Goal: Task Accomplishment & Management: Complete application form

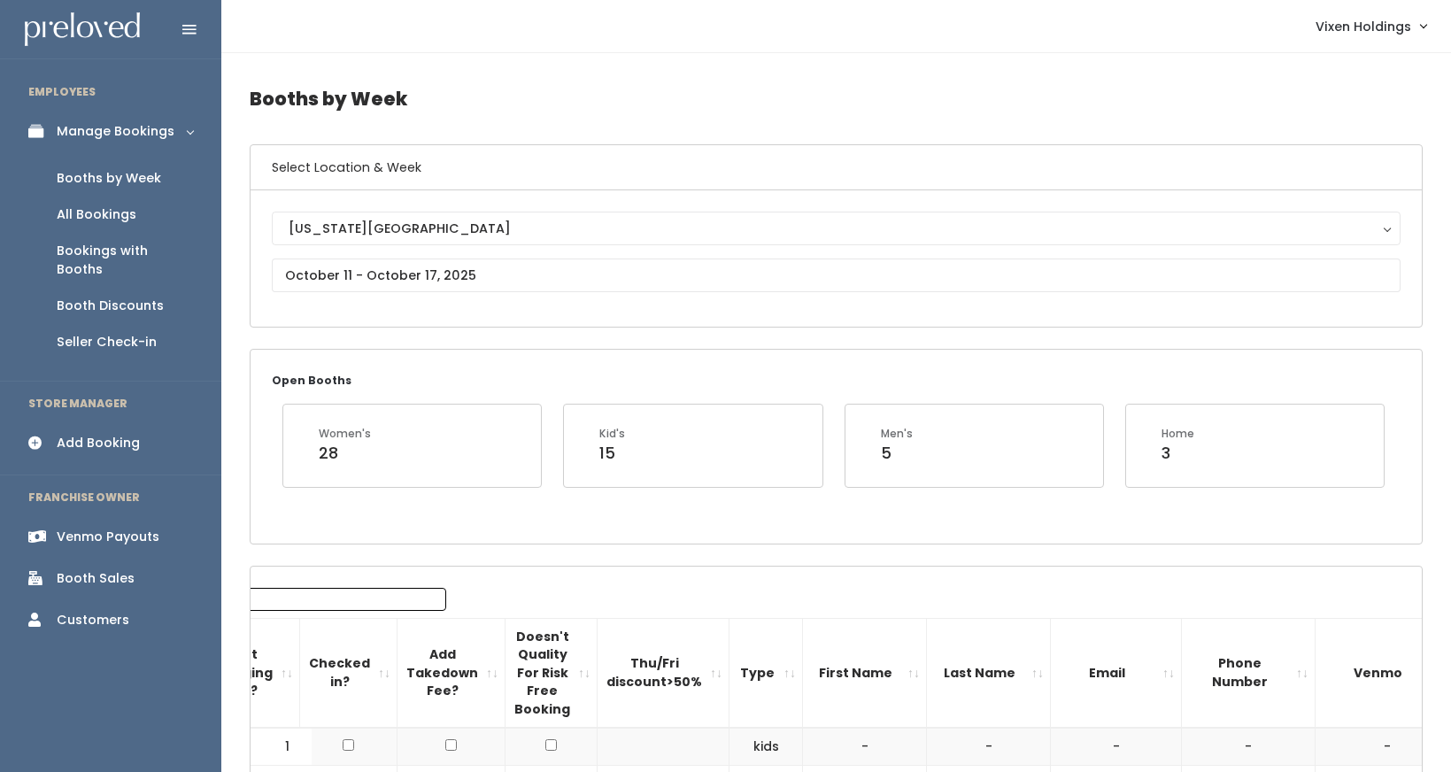
click at [138, 180] on div "Booths by Week" at bounding box center [109, 178] width 104 height 19
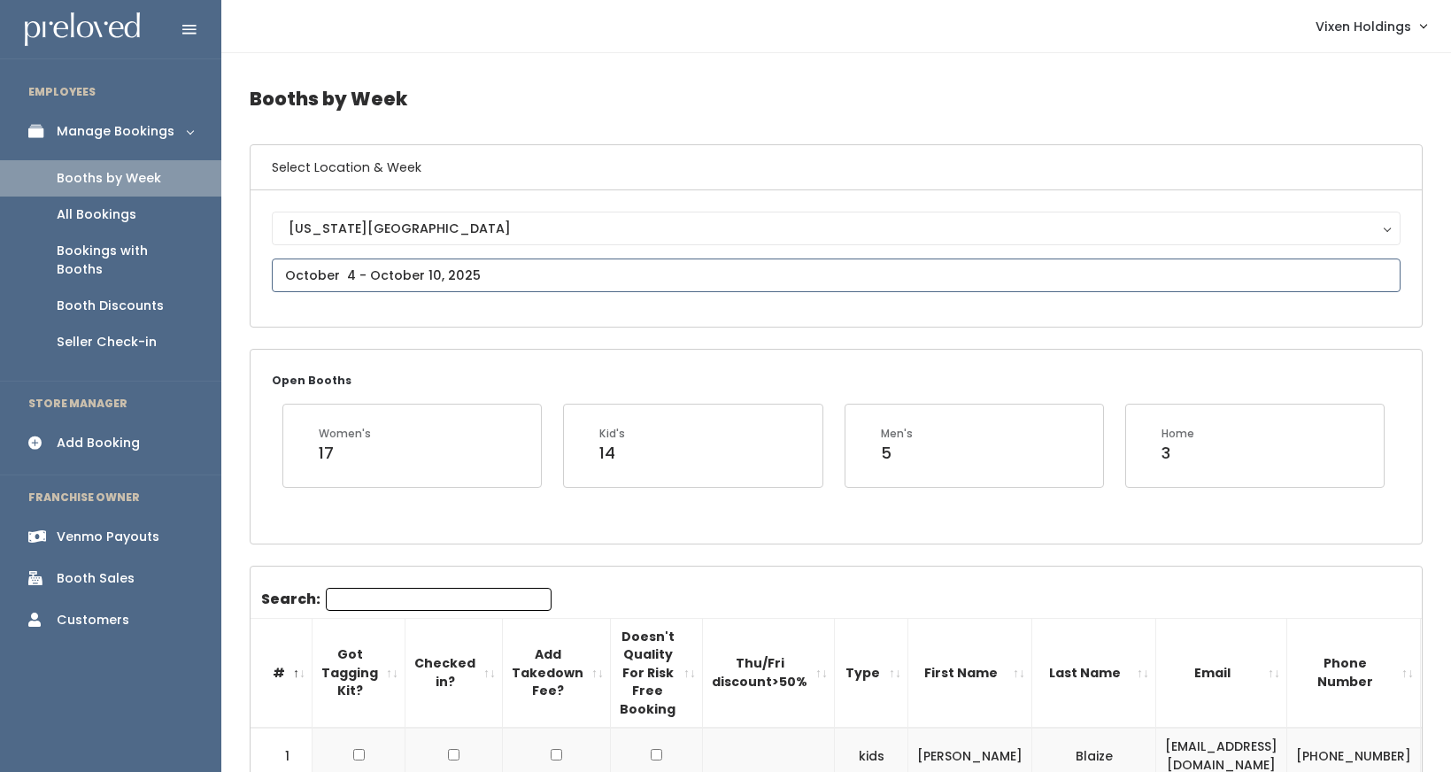
click at [362, 271] on input "text" at bounding box center [836, 276] width 1129 height 34
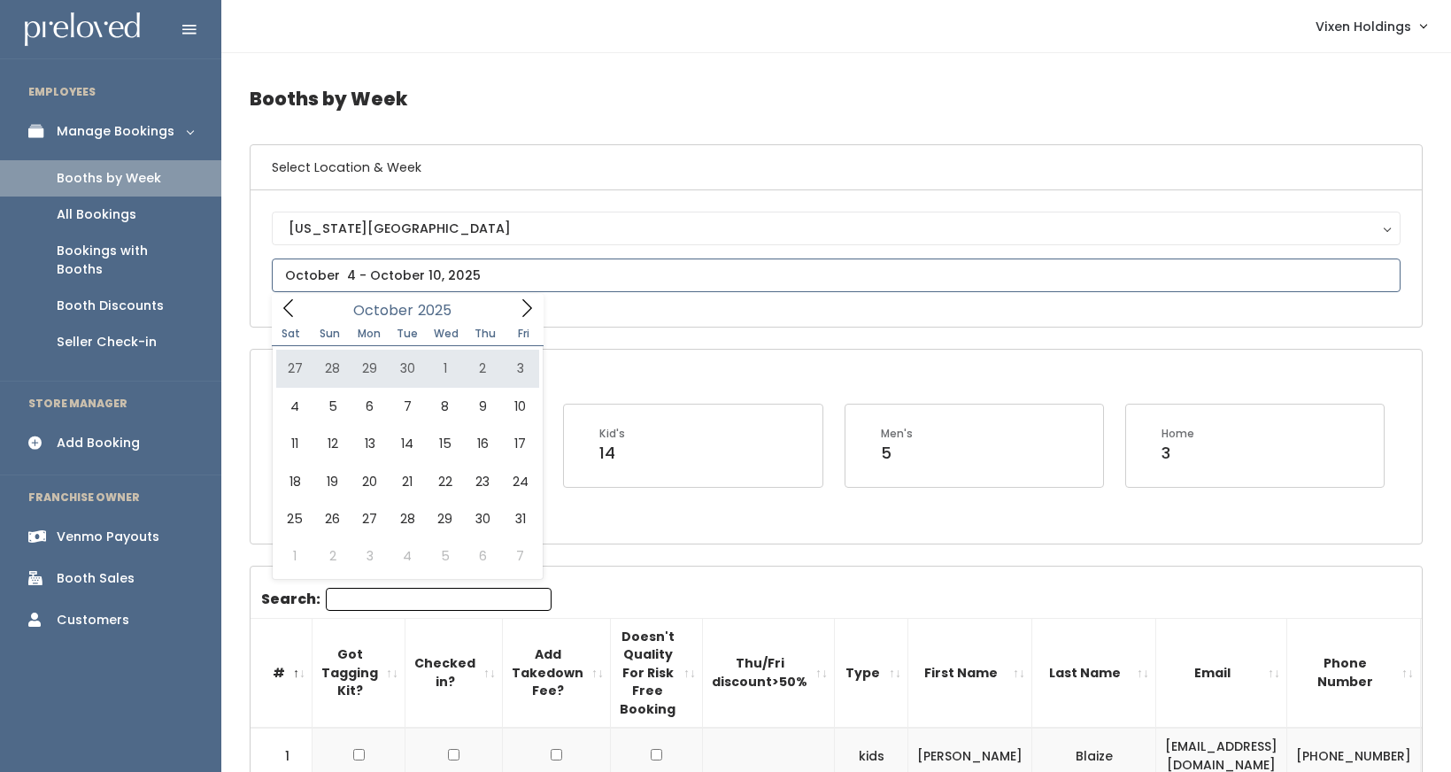
type input "September 27 to October 3"
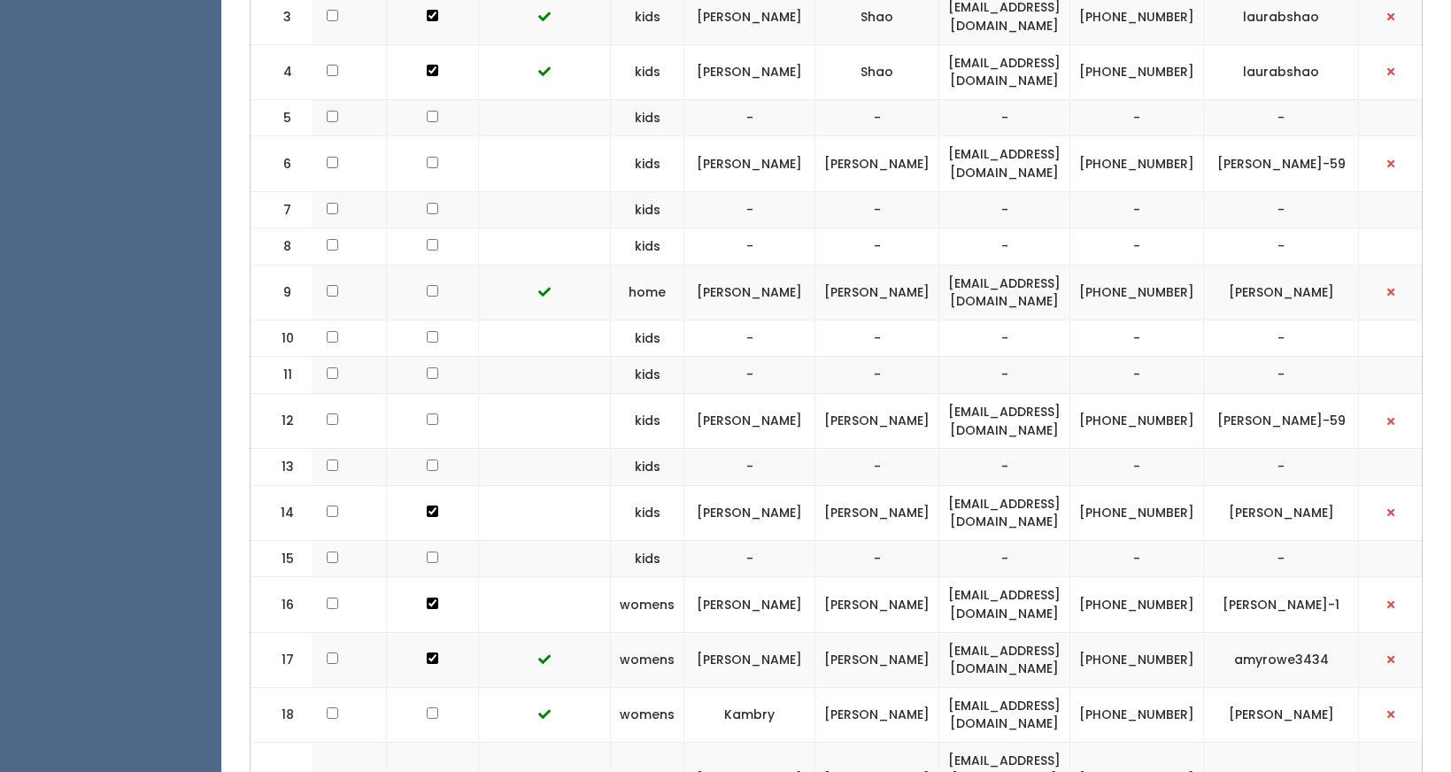
scroll to position [732, 0]
drag, startPoint x: 1126, startPoint y: 13, endPoint x: 946, endPoint y: 19, distance: 180.7
click at [946, 19] on td "laurabshao@gmail.com" at bounding box center [1004, 17] width 131 height 55
copy td "laurabshao@gmail.com"
drag, startPoint x: 1221, startPoint y: 26, endPoint x: 1162, endPoint y: 11, distance: 60.3
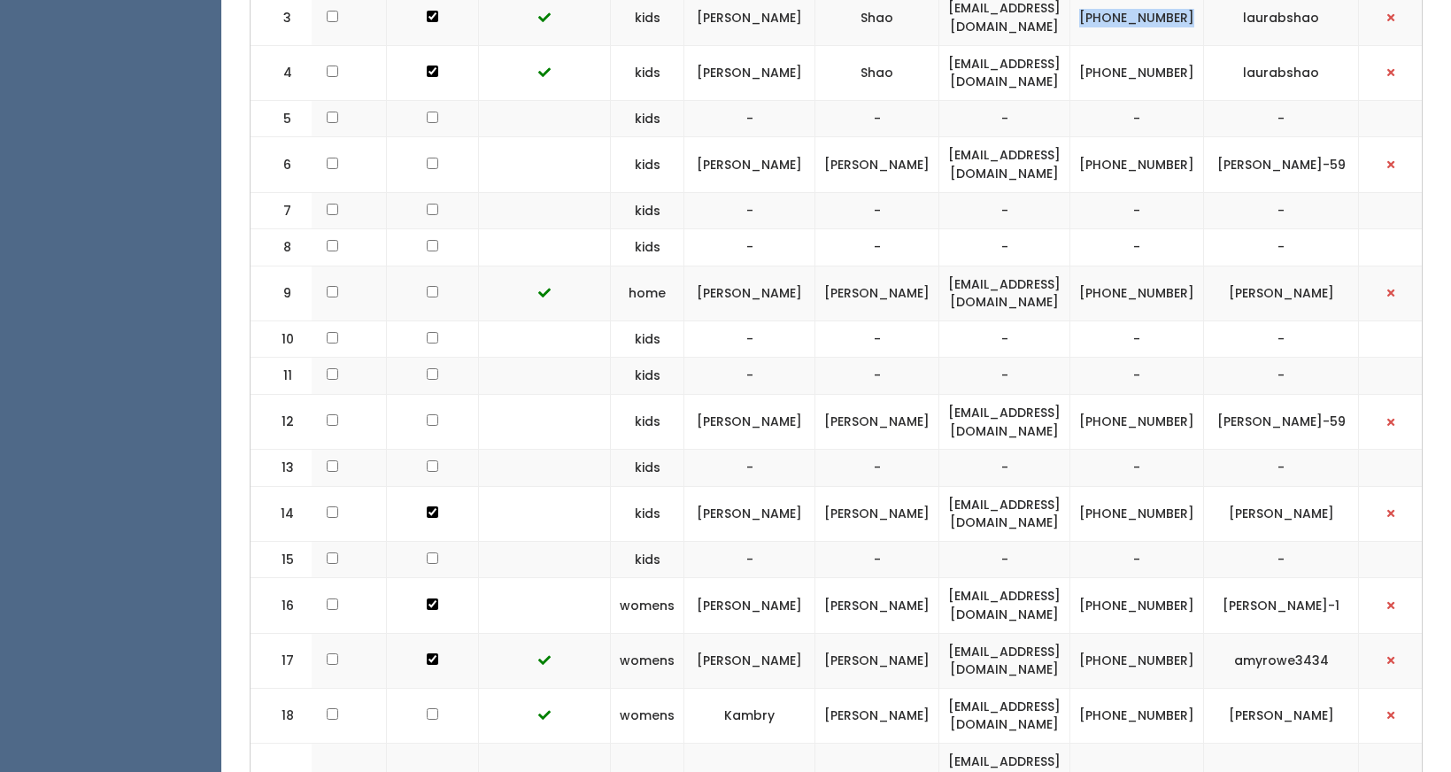
click at [1162, 11] on td "(405) 620-2870" at bounding box center [1137, 17] width 134 height 55
copy td "[PHONE_NUMBER]"
drag, startPoint x: 1333, startPoint y: 17, endPoint x: 1253, endPoint y: 24, distance: 80.9
click at [1253, 23] on td "laurabshao" at bounding box center [1281, 17] width 155 height 55
copy td "laurabshao"
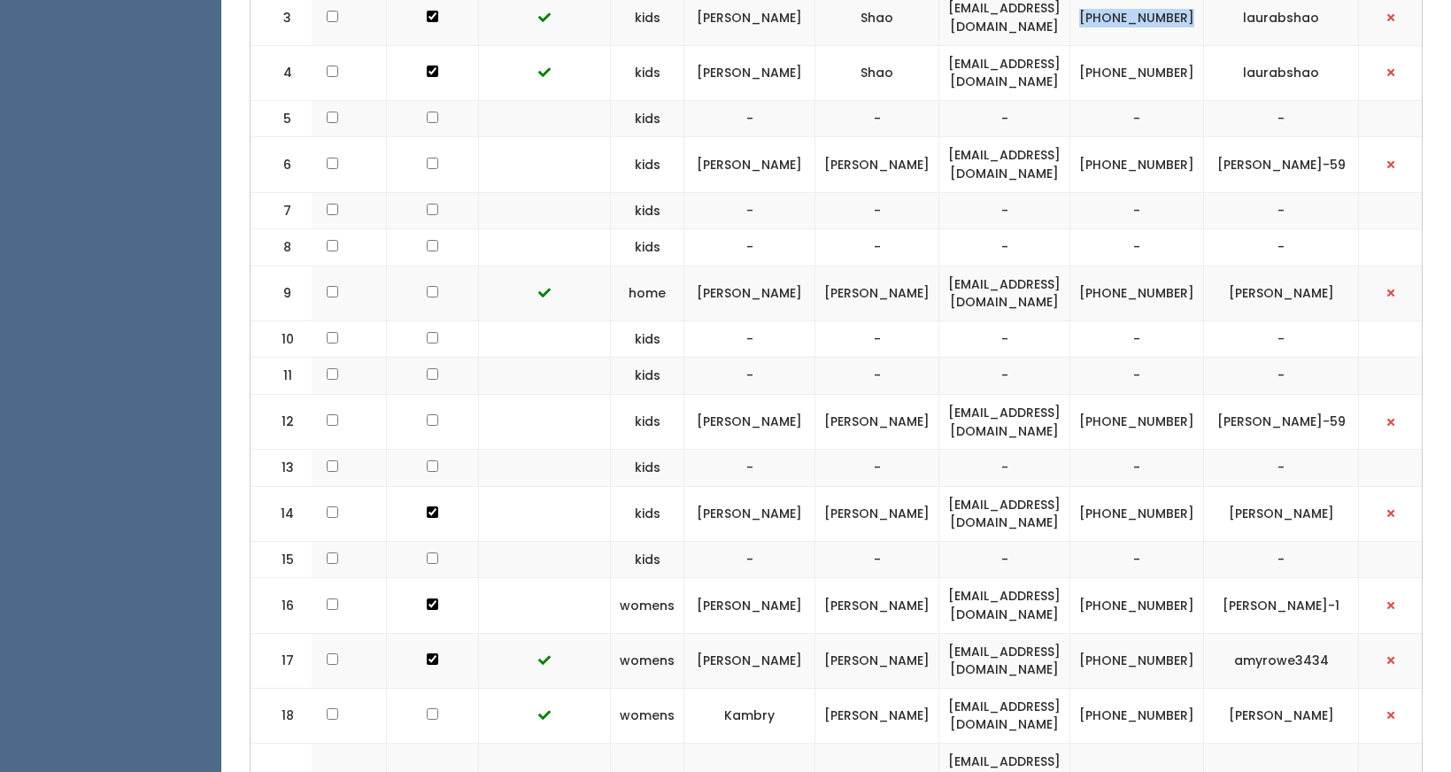
drag, startPoint x: 1218, startPoint y: 22, endPoint x: 1154, endPoint y: 5, distance: 66.8
click at [1154, 5] on td "(405) 620-2870" at bounding box center [1137, 17] width 134 height 55
copy td "(405) 620-2870"
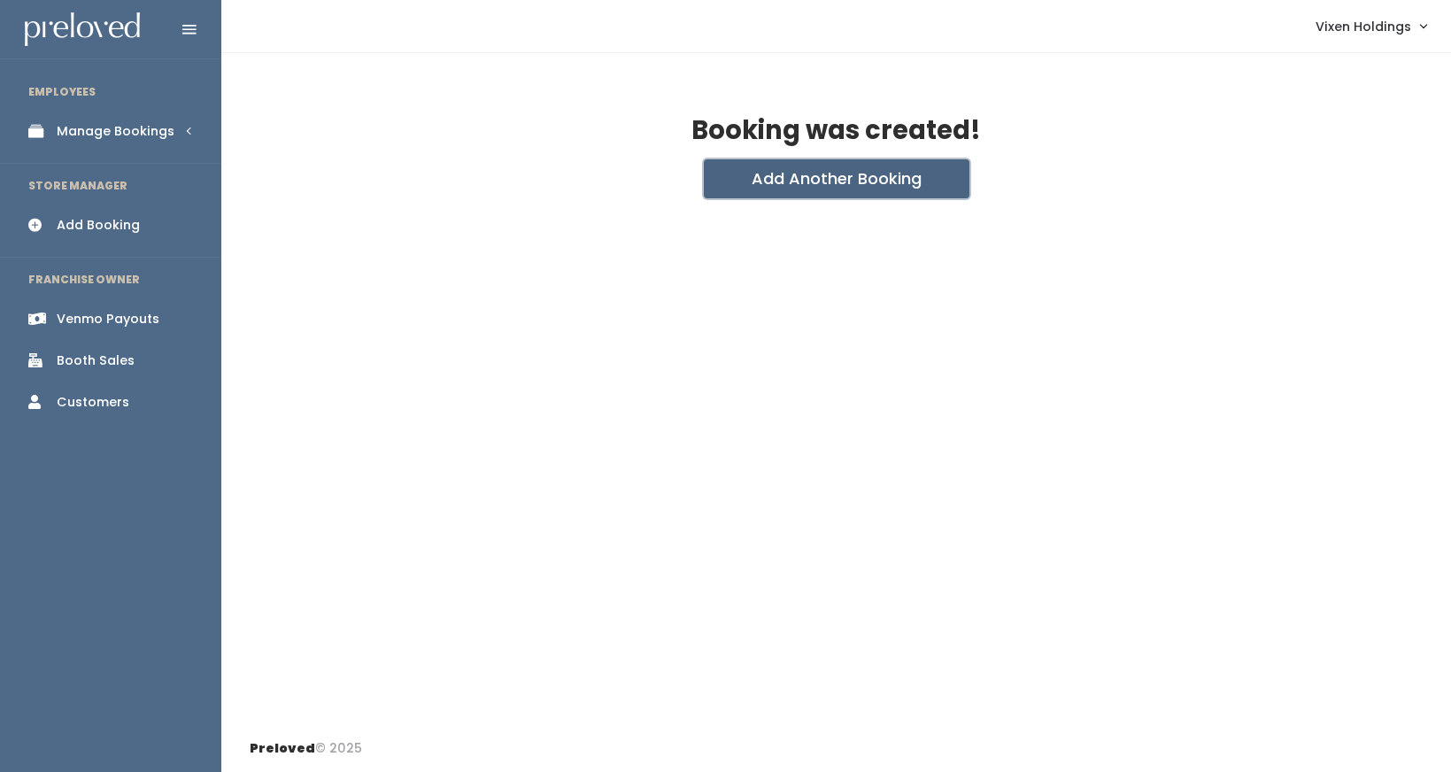
click at [827, 181] on button "Add Another Booking" at bounding box center [837, 178] width 266 height 39
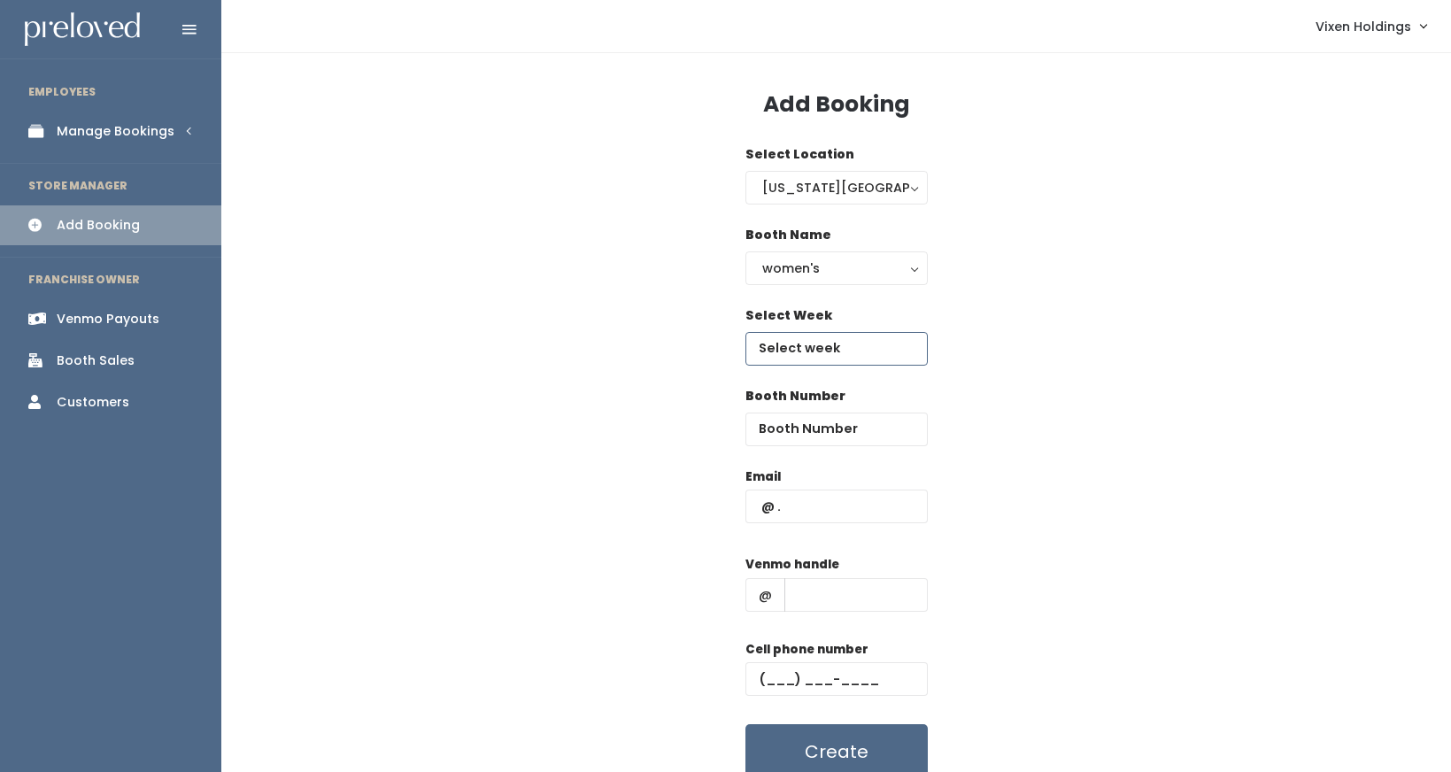
click at [785, 351] on input "text" at bounding box center [836, 349] width 182 height 34
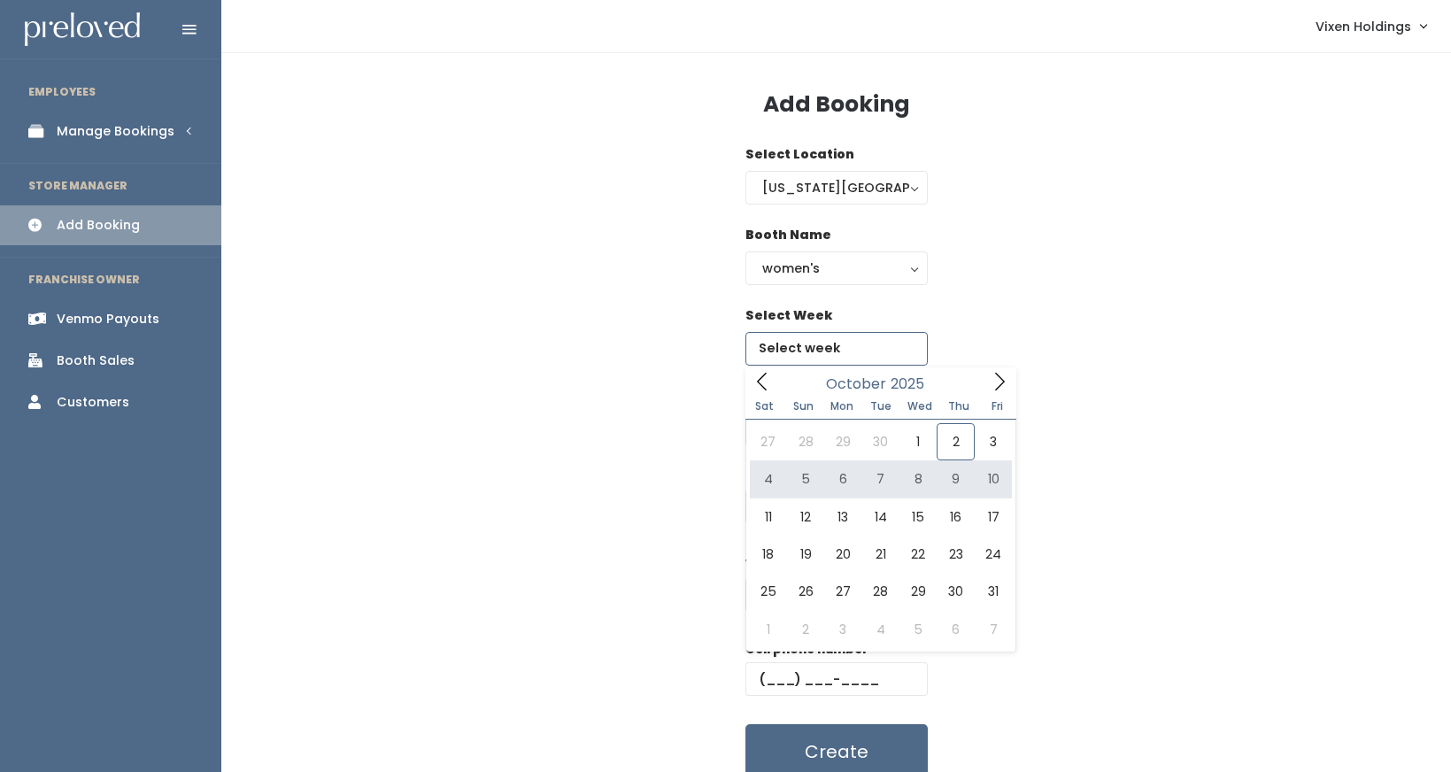
type input "October 4 to October 10"
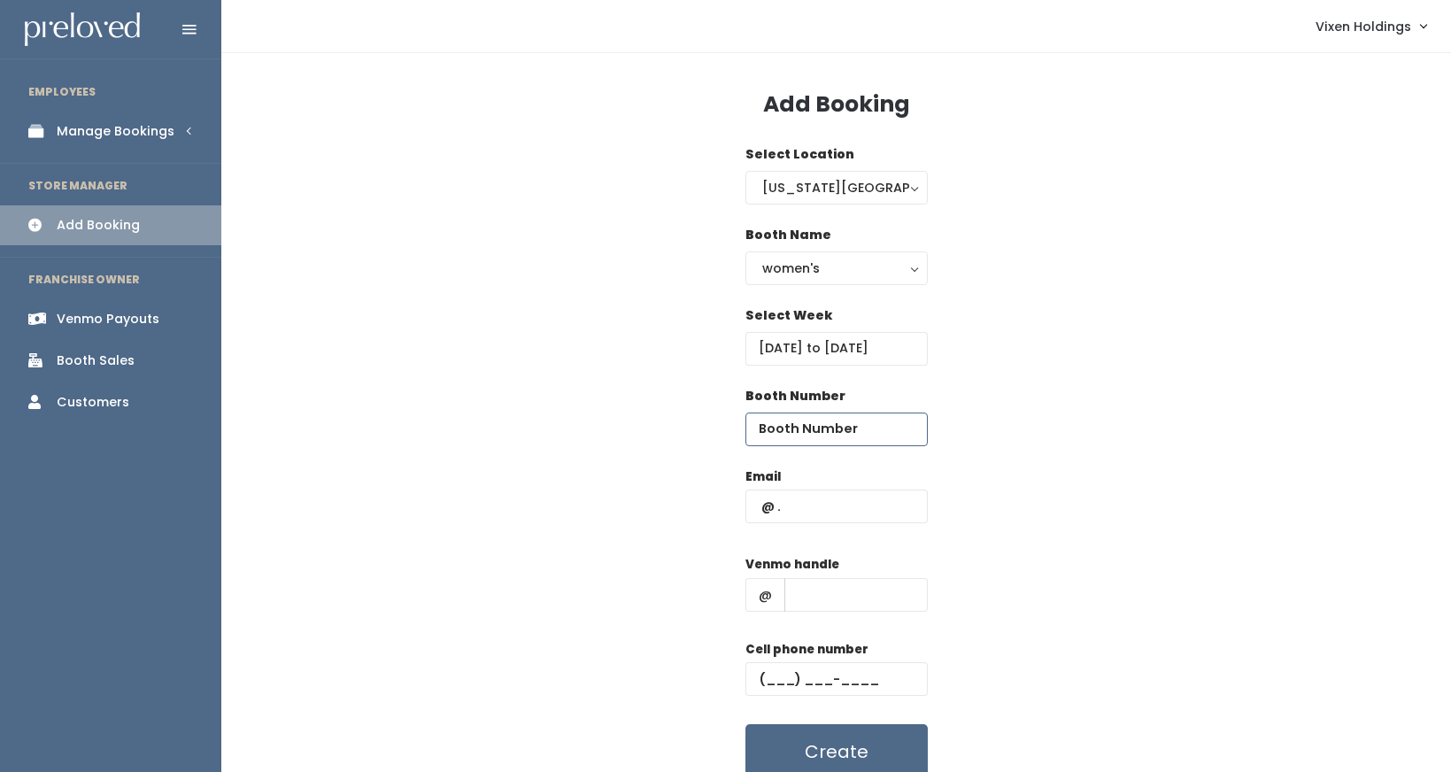
click at [790, 427] on input "number" at bounding box center [836, 430] width 182 height 34
type input "25"
click at [757, 506] on input "text" at bounding box center [836, 507] width 182 height 34
click at [753, 506] on input "text" at bounding box center [836, 507] width 182 height 34
paste input "laurabshao@gmail.com"
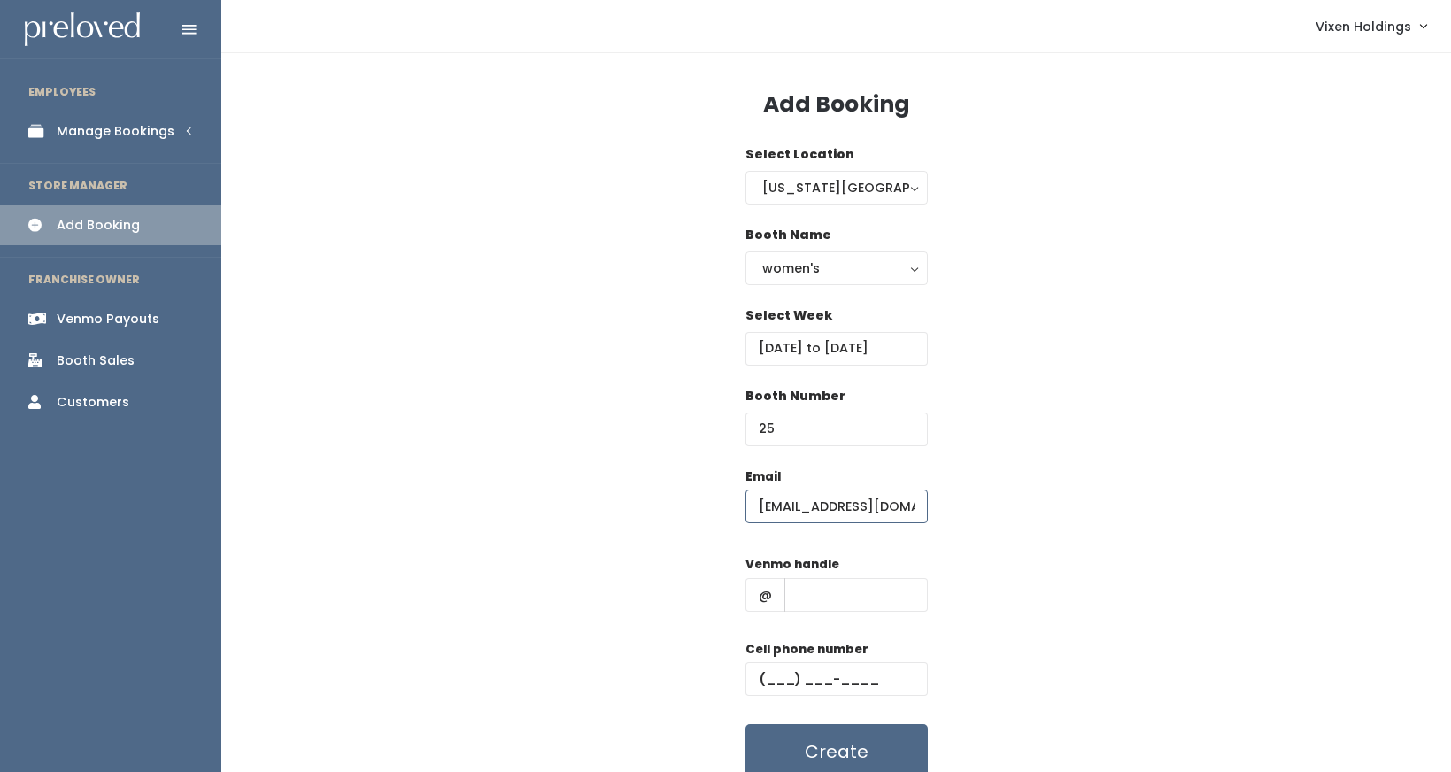
type input "laurabshao@gmail.com"
click at [760, 675] on input "text" at bounding box center [836, 679] width 182 height 34
paste input "(405) 620-2870"
type input "(405) 620-2870"
click at [823, 593] on input "text" at bounding box center [855, 595] width 143 height 34
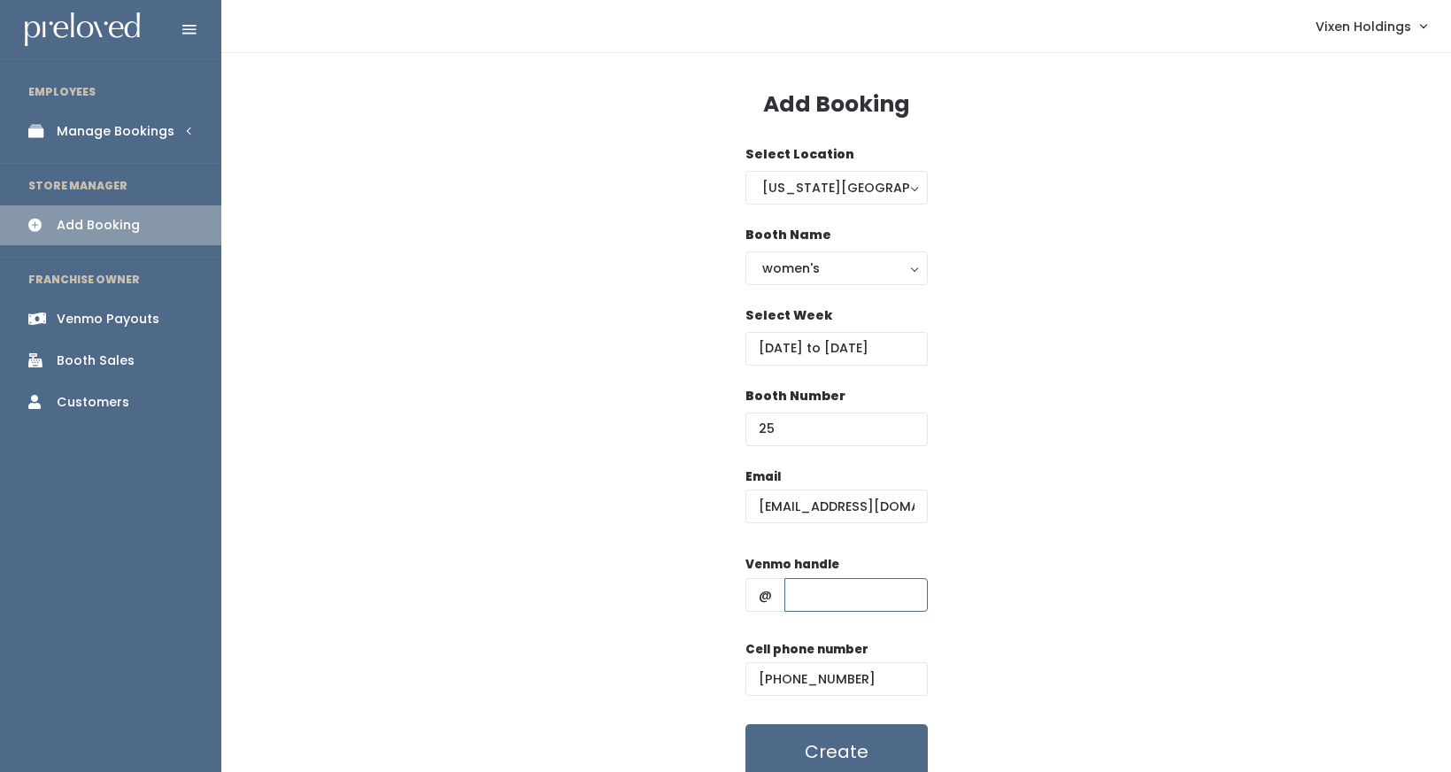
paste input "laurabshao"
type input "laurabshao"
click at [842, 750] on button "Create" at bounding box center [836, 751] width 182 height 55
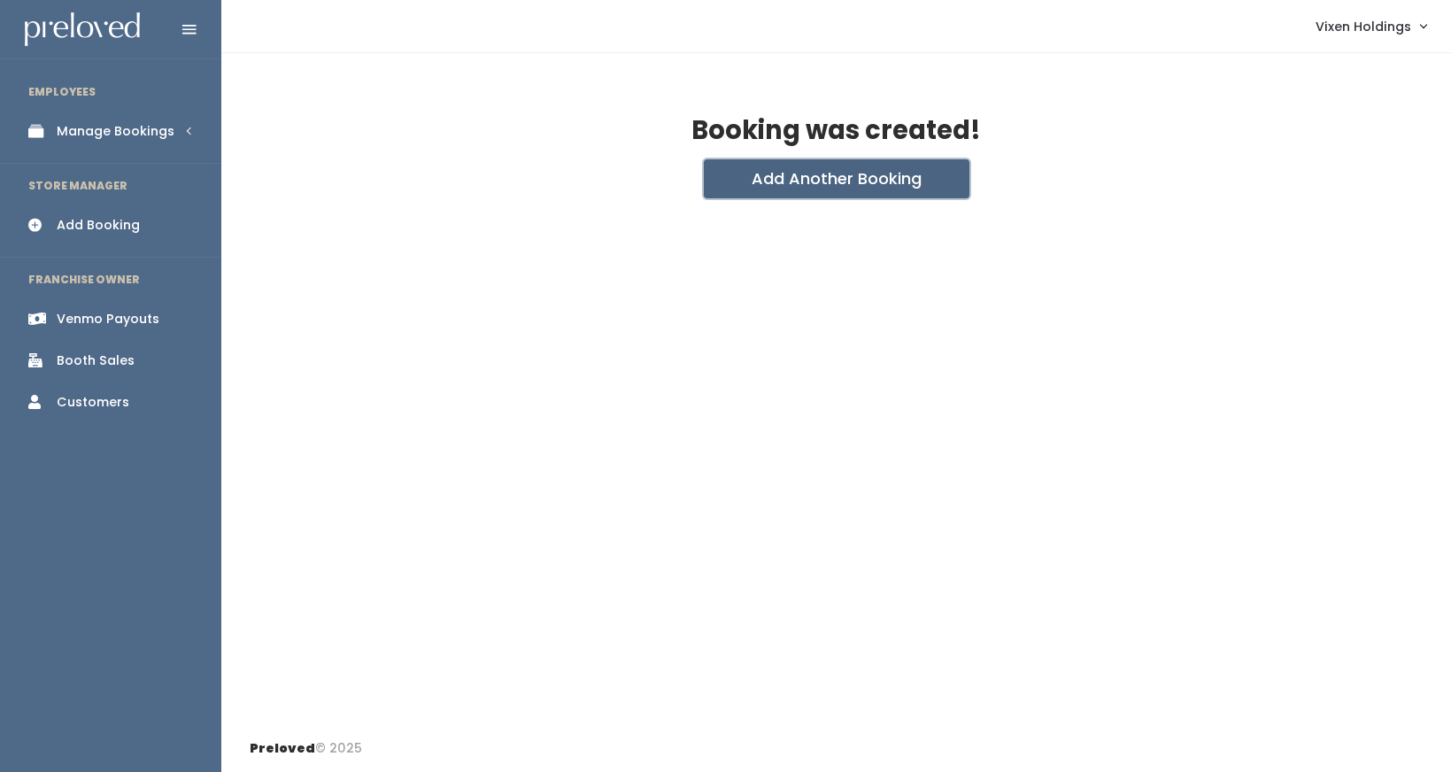
click at [859, 178] on button "Add Another Booking" at bounding box center [837, 178] width 266 height 39
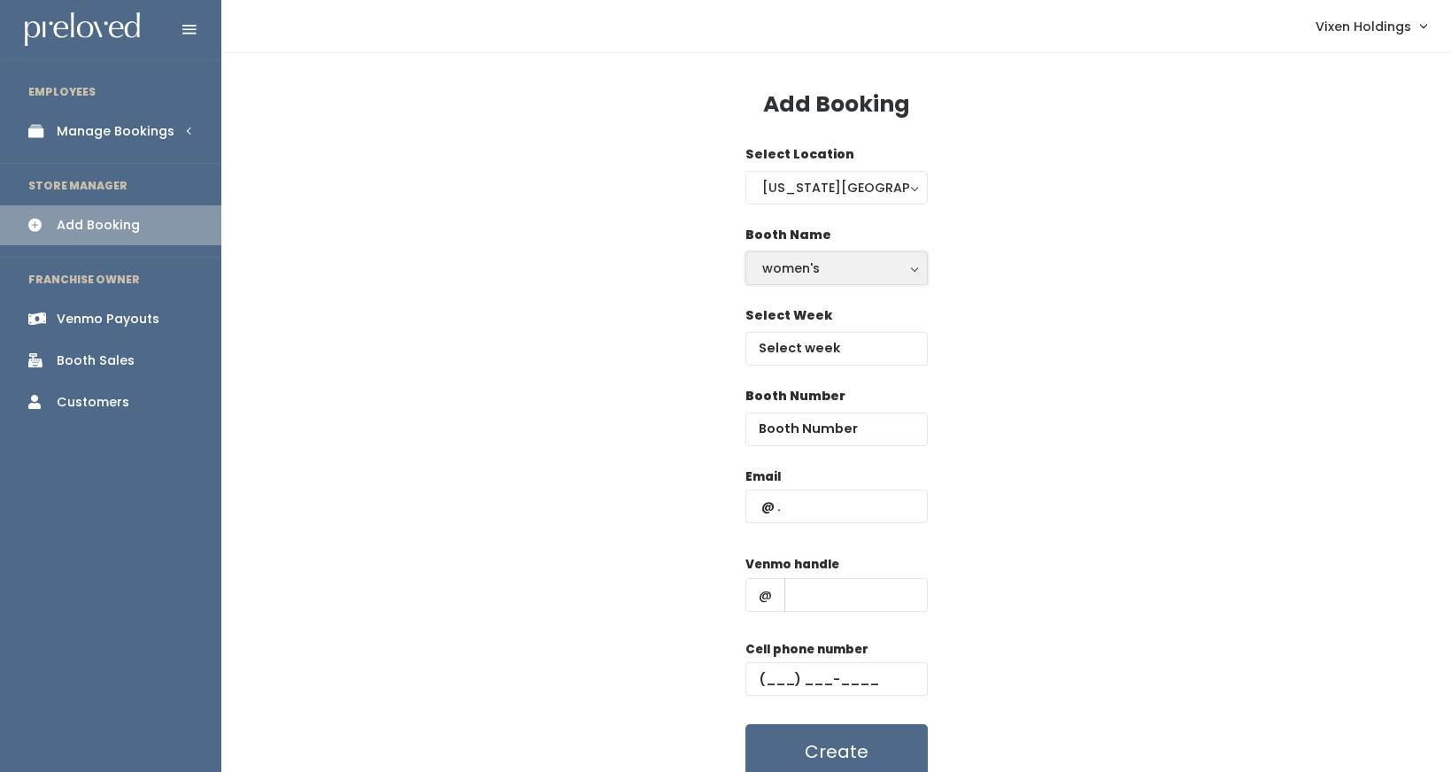
click at [799, 265] on div "women's" at bounding box center [836, 268] width 149 height 19
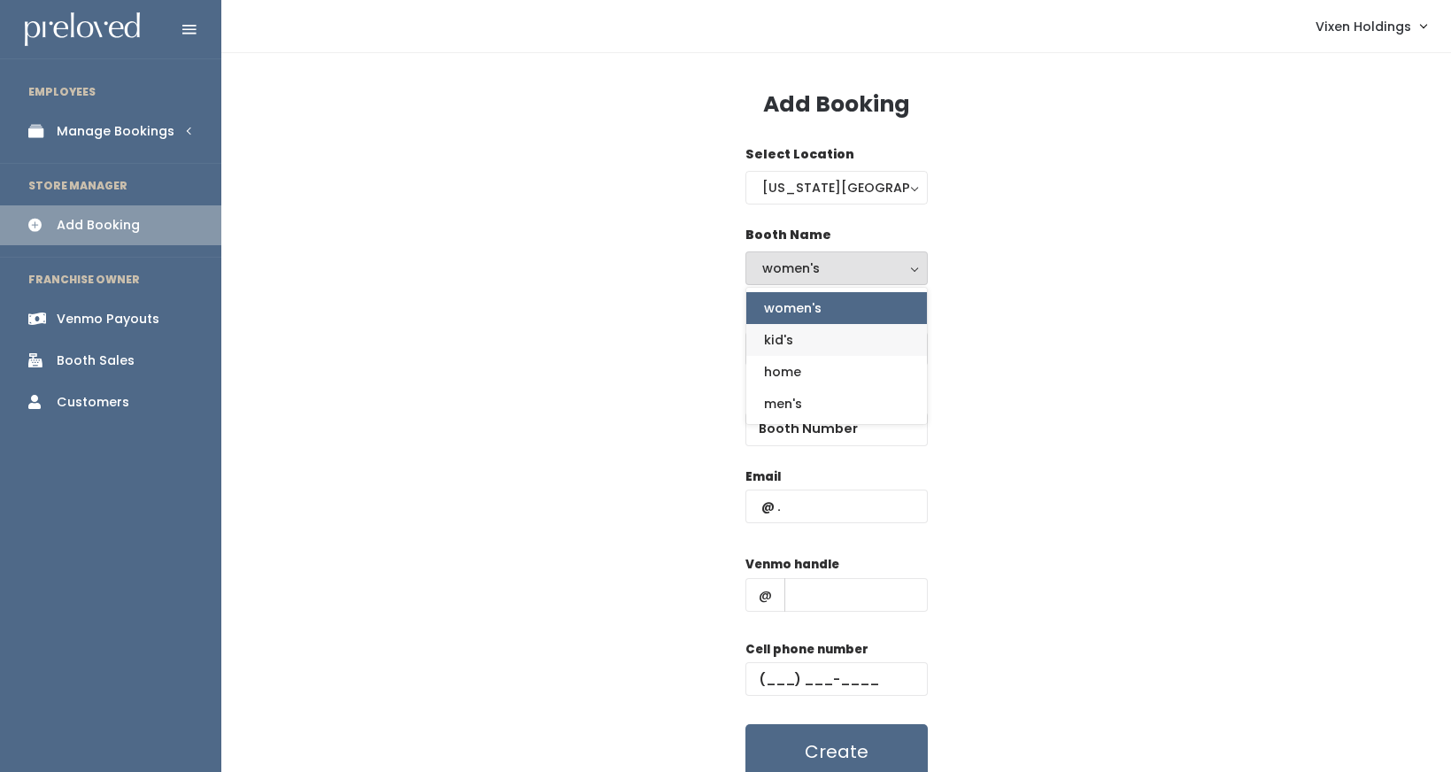
click at [792, 339] on link "kid's" at bounding box center [836, 340] width 181 height 32
select select "kids"
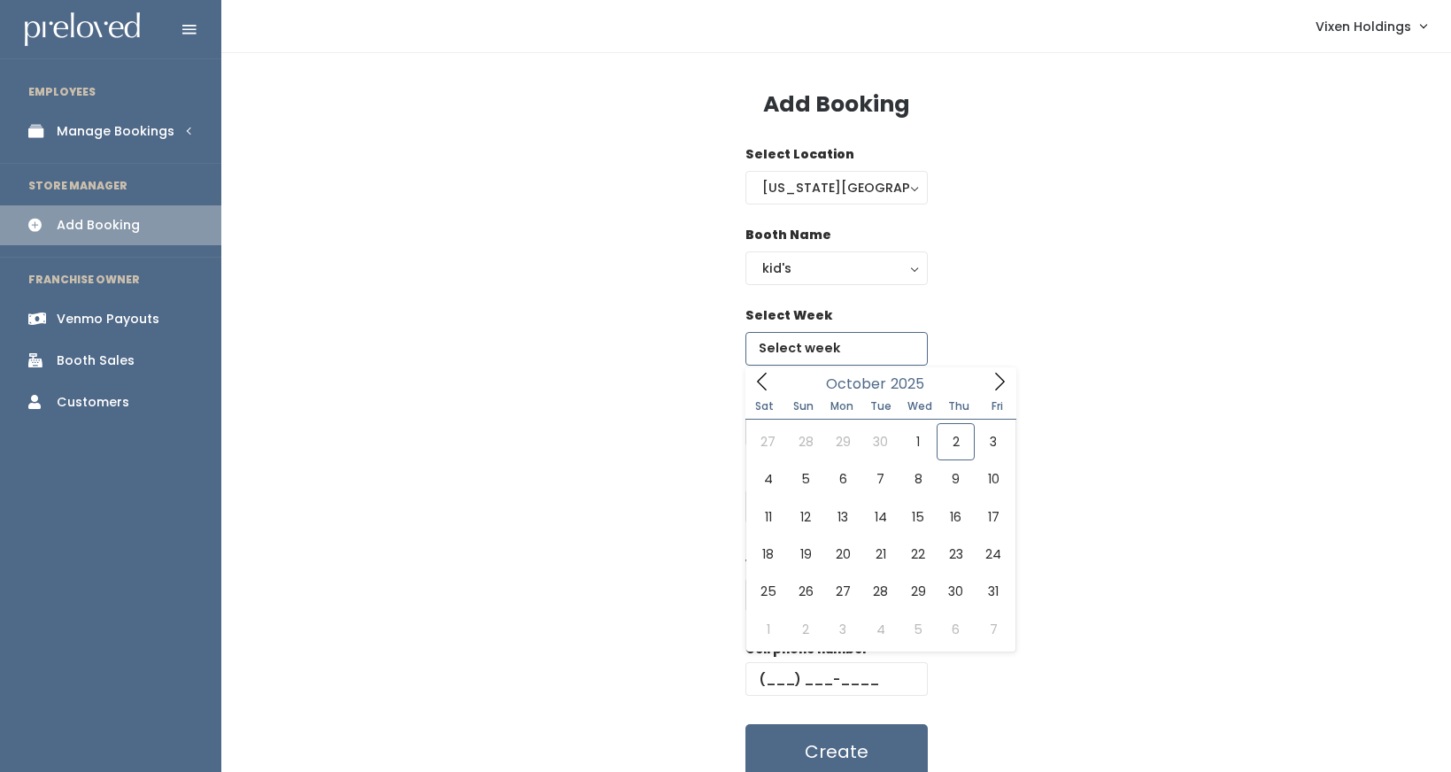
click at [797, 354] on input "text" at bounding box center [836, 349] width 182 height 34
type input "October 4 to October 10"
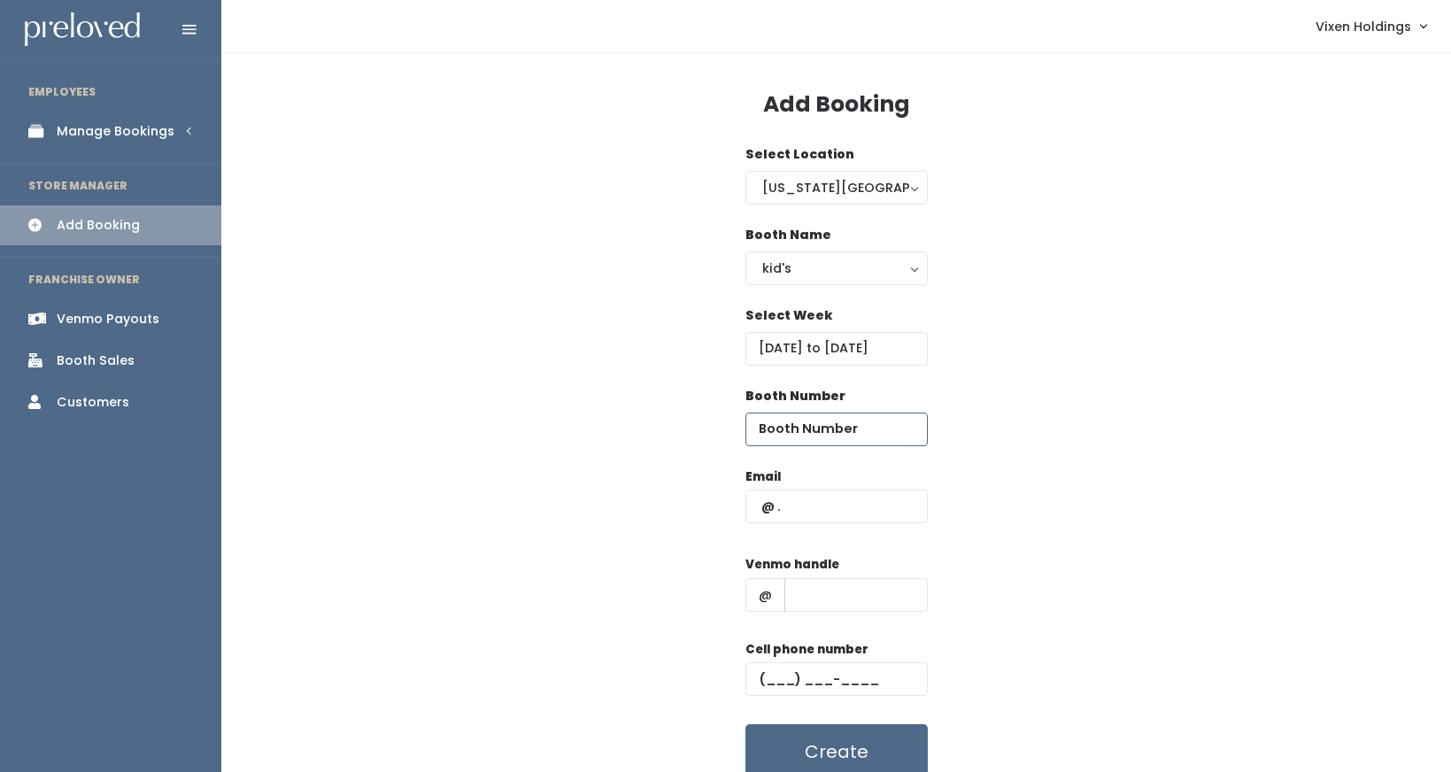
click at [815, 429] on input "number" at bounding box center [836, 430] width 182 height 34
type input "3"
click at [825, 591] on input "text" at bounding box center [855, 595] width 143 height 34
paste input "laurabshao"
type input "laurabshao"
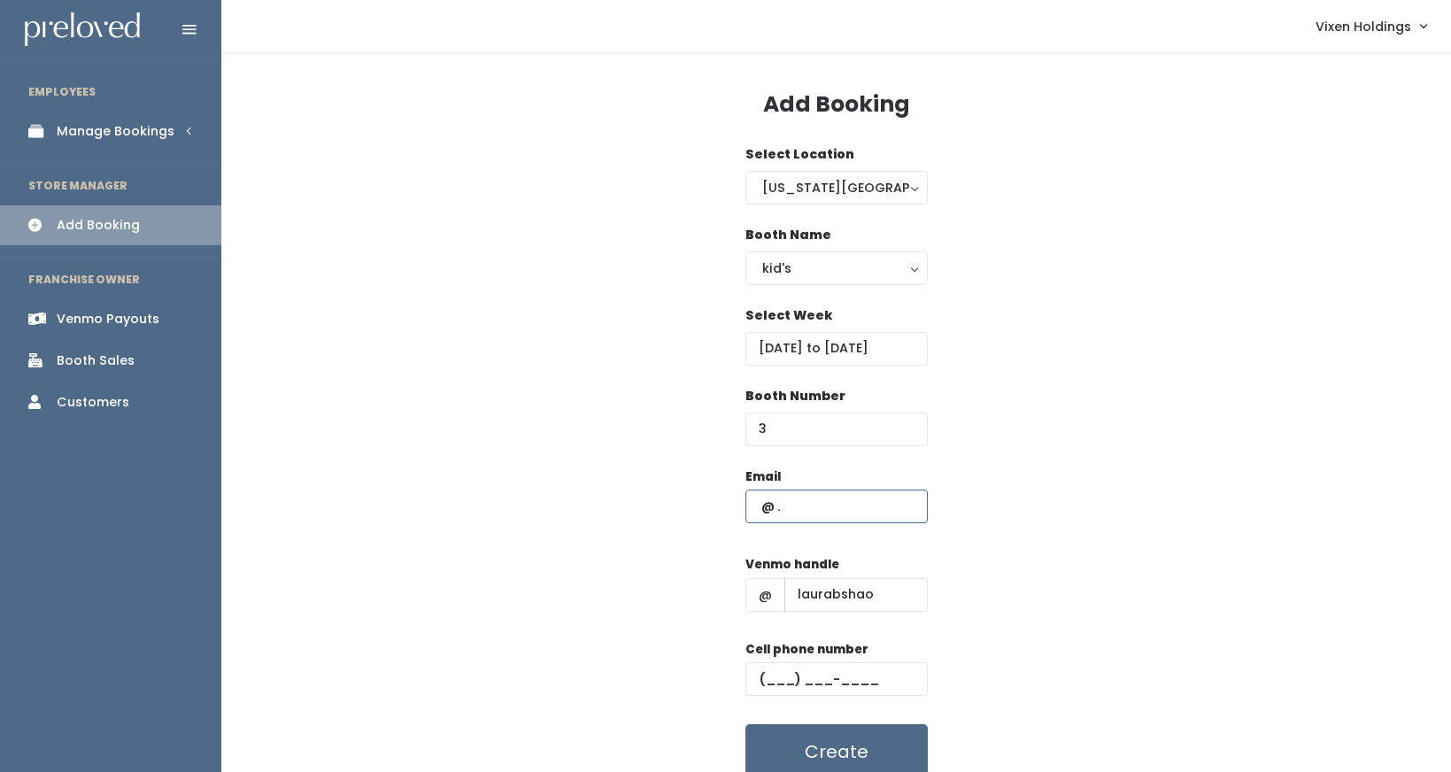
click at [793, 508] on input "text" at bounding box center [836, 507] width 182 height 34
type input "laurabshao@gmail.com"
click at [758, 676] on input "text" at bounding box center [836, 679] width 182 height 34
paste input "(405) 620-2870"
type input "(405) 620-2870"
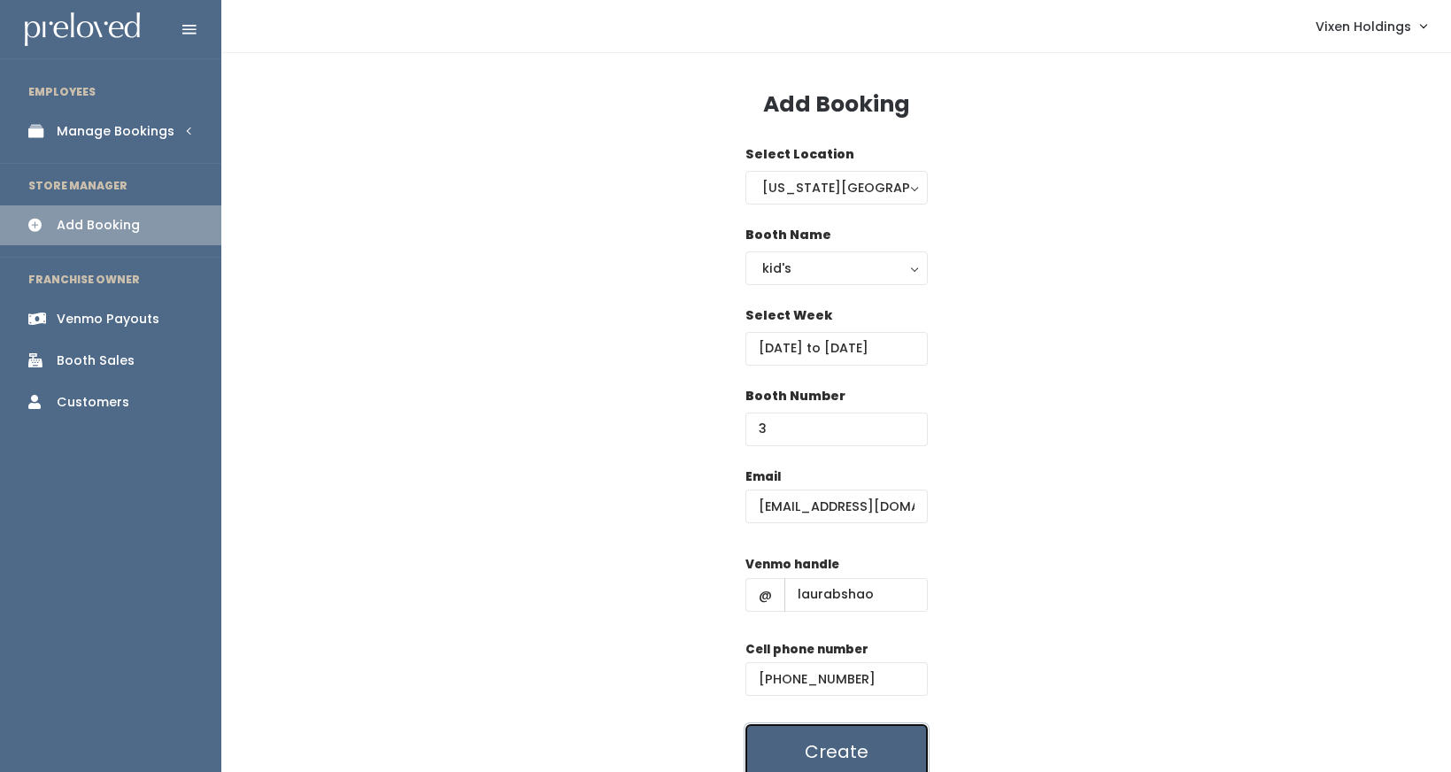
click at [871, 745] on button "Create" at bounding box center [836, 751] width 182 height 55
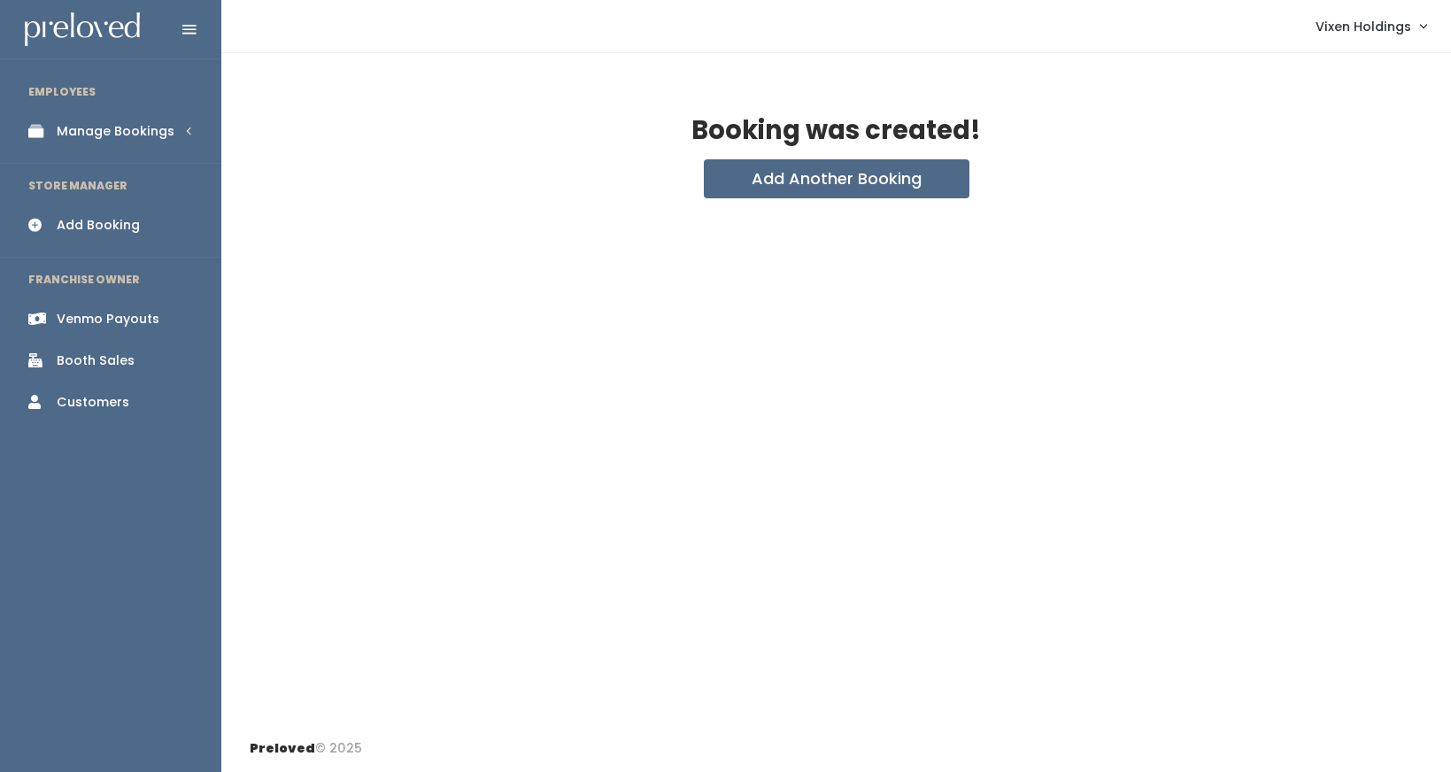
click at [87, 135] on div "Manage Bookings" at bounding box center [116, 131] width 118 height 19
